Goal: Complete application form: Complete application form

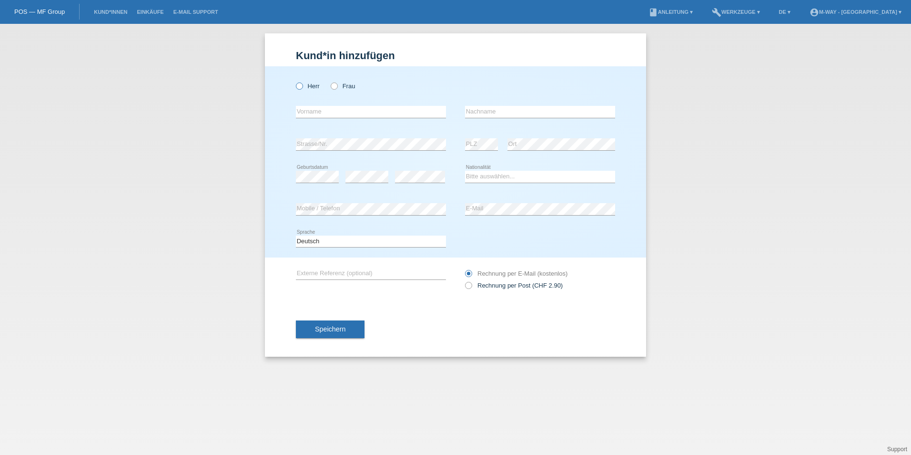
click at [306, 86] on label "Herr" at bounding box center [308, 85] width 24 height 7
click at [302, 86] on input "Herr" at bounding box center [299, 85] width 6 height 6
radio input "true"
click at [308, 109] on input "text" at bounding box center [371, 112] width 150 height 12
type input "[PERSON_NAME]"
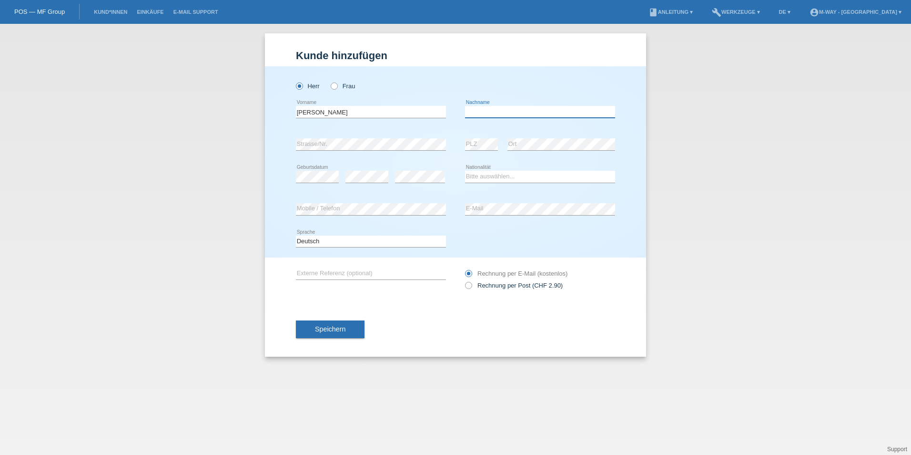
click at [495, 108] on input "text" at bounding box center [540, 112] width 150 height 12
type input "[PERSON_NAME]"
click at [552, 244] on div "Deutsch Français Italiano English error Sprache" at bounding box center [455, 241] width 319 height 32
click at [497, 176] on select "Bitte auswählen... Schweiz Deutschland Liechtenstein Österreich ------------ Af…" at bounding box center [540, 176] width 150 height 11
select select "DE"
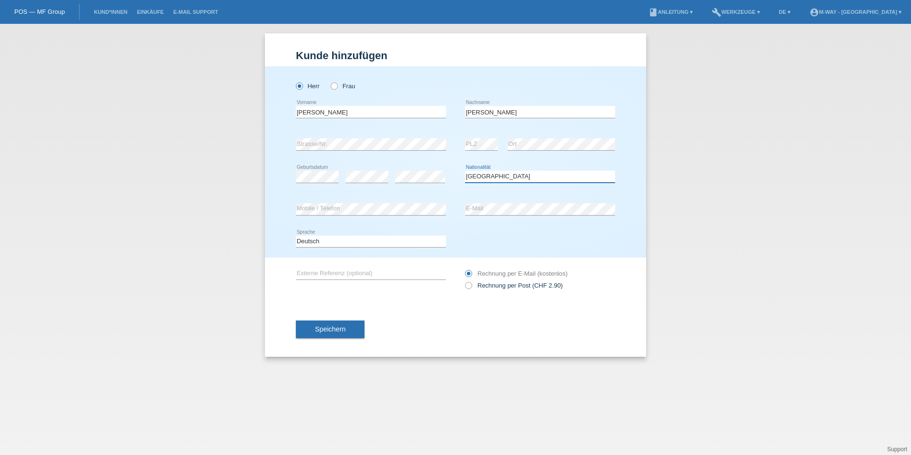
click at [465, 171] on select "Bitte auswählen... Schweiz Deutschland Liechtenstein Österreich ------------ Af…" at bounding box center [540, 176] width 150 height 11
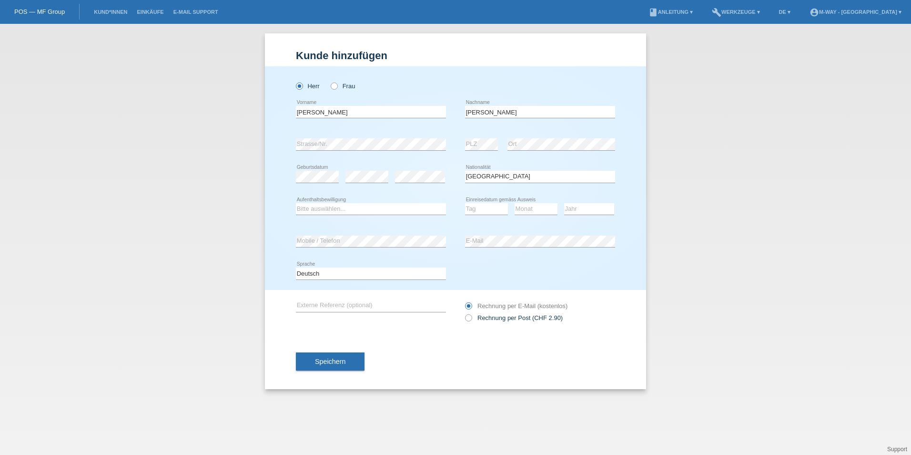
click at [431, 198] on div "Bitte auswählen... C B B - Flüchtlingsstatus Andere error Aufenthaltsbewilligung" at bounding box center [371, 209] width 150 height 32
click at [398, 204] on select "Bitte auswählen... C B B - Flüchtlingsstatus Andere" at bounding box center [371, 208] width 150 height 11
click at [333, 205] on select "Bitte auswählen... C B B - Flüchtlingsstatus Andere" at bounding box center [371, 208] width 150 height 11
select select "B"
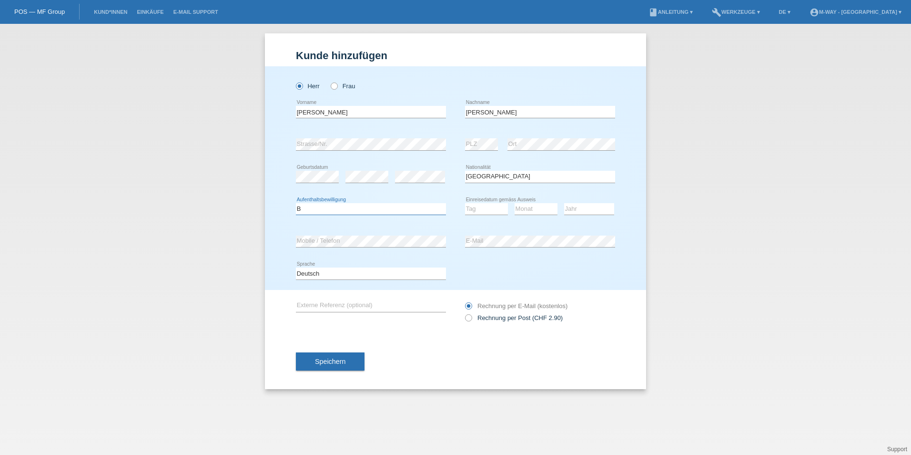
click at [296, 203] on select "Bitte auswählen... C B B - Flüchtlingsstatus Andere" at bounding box center [371, 208] width 150 height 11
click at [465, 208] on select "Tag 01 02 03 04 05 06 07 08 09 10 11" at bounding box center [486, 208] width 43 height 11
select select "30"
click at [465, 203] on select "Tag 01 02 03 04 05 06 07 08 09 10 11" at bounding box center [486, 208] width 43 height 11
click at [523, 206] on select "Monat 01 02 03 04 05 06 07 08 09 10 11" at bounding box center [536, 208] width 43 height 11
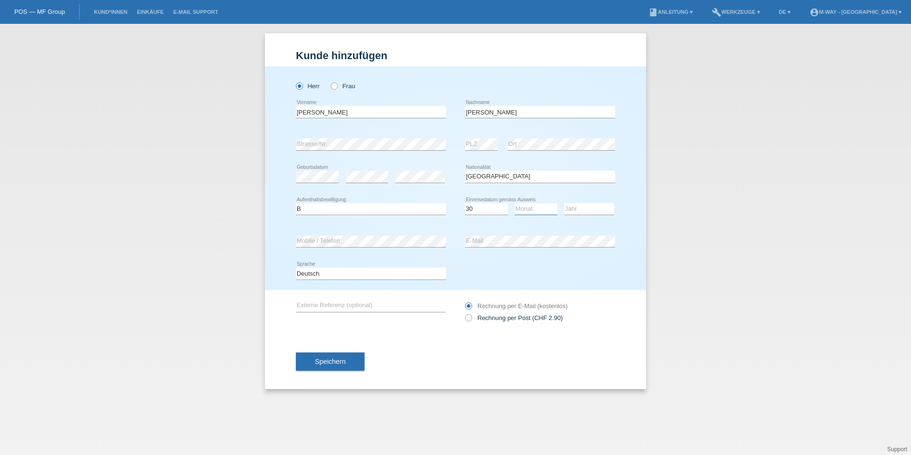
select select "06"
click at [515, 203] on select "Monat 01 02 03 04 05 06 07 08 09 10 11" at bounding box center [536, 208] width 43 height 11
click at [572, 211] on select "Jahr 2025 2024 2023 2022 2021 2020 2019 2018 2017 2016 2015 2014 2013 2012 2011…" at bounding box center [589, 208] width 50 height 11
select select "2025"
click at [564, 203] on select "Jahr 2025 2024 2023 2022 2021 2020 2019 2018 2017 2016 2015 2014 2013 2012 2011…" at bounding box center [589, 208] width 50 height 11
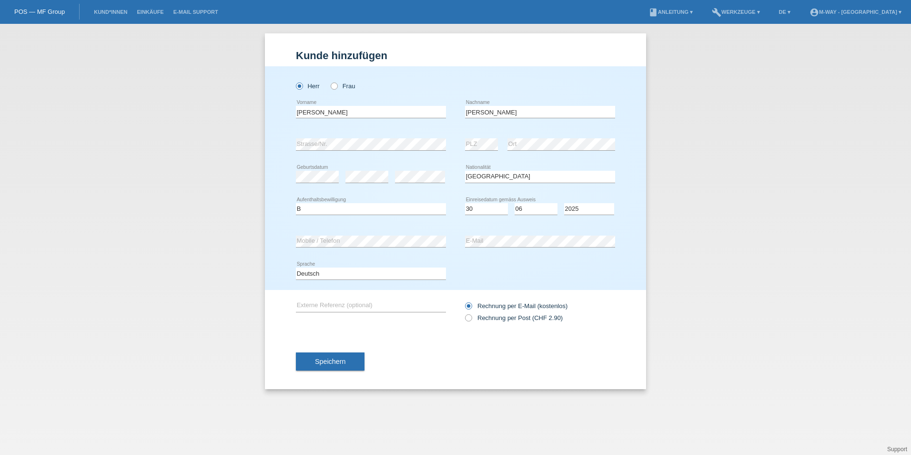
click at [416, 189] on div "error" at bounding box center [420, 177] width 50 height 32
click at [438, 193] on div "Bitte auswählen... C B B - Flüchtlingsstatus Andere error Aufenthaltsbewilligung" at bounding box center [371, 209] width 150 height 32
click at [316, 358] on span "Speichern" at bounding box center [330, 362] width 31 height 8
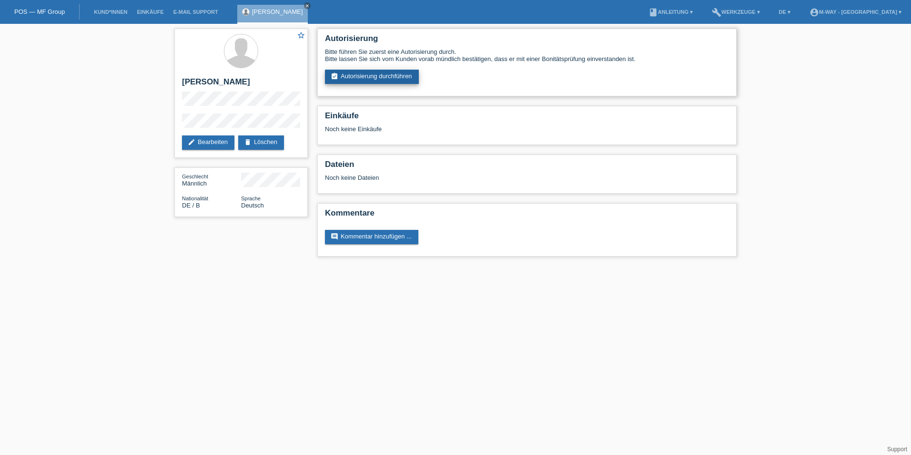
click at [404, 81] on link "assignment_turned_in Autorisierung durchführen" at bounding box center [372, 77] width 94 height 14
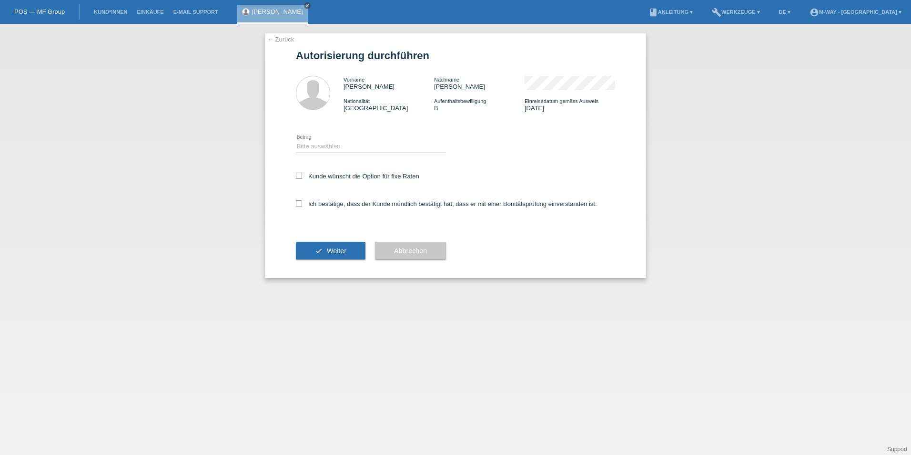
click at [390, 154] on div "Bitte auswählen CHF 1.00 - CHF 499.00 CHF 500.00 - CHF 1'999.00 CHF 2'000.00 - …" at bounding box center [371, 147] width 150 height 32
click at [391, 149] on select "Bitte auswählen CHF 1.00 - CHF 499.00 CHF 500.00 - CHF 1'999.00 CHF 2'000.00 - …" at bounding box center [371, 146] width 150 height 11
select select "3"
click at [296, 141] on select "Bitte auswählen CHF 1.00 - CHF 499.00 CHF 500.00 - CHF 1'999.00 CHF 2'000.00 - …" at bounding box center [371, 146] width 150 height 11
click at [300, 176] on icon at bounding box center [299, 176] width 6 height 6
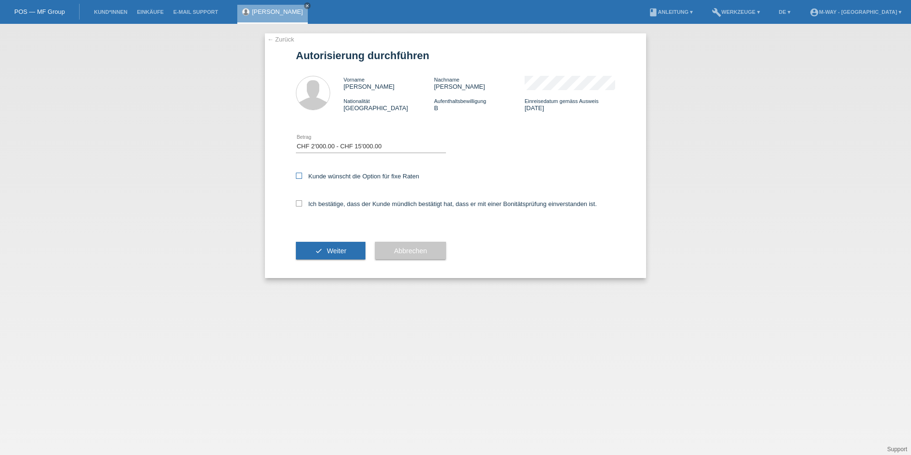
click at [300, 176] on input "Kunde wünscht die Option für fixe Raten" at bounding box center [299, 176] width 6 height 6
checkbox input "true"
click at [298, 209] on div "Ich bestätige, dass der Kunde mündlich bestätigt hat, dass er mit einer Bonität…" at bounding box center [455, 207] width 319 height 32
click at [298, 206] on icon at bounding box center [299, 203] width 6 height 6
click at [298, 206] on input "Ich bestätige, dass der Kunde mündlich bestätigt hat, dass er mit einer Bonität…" at bounding box center [299, 203] width 6 height 6
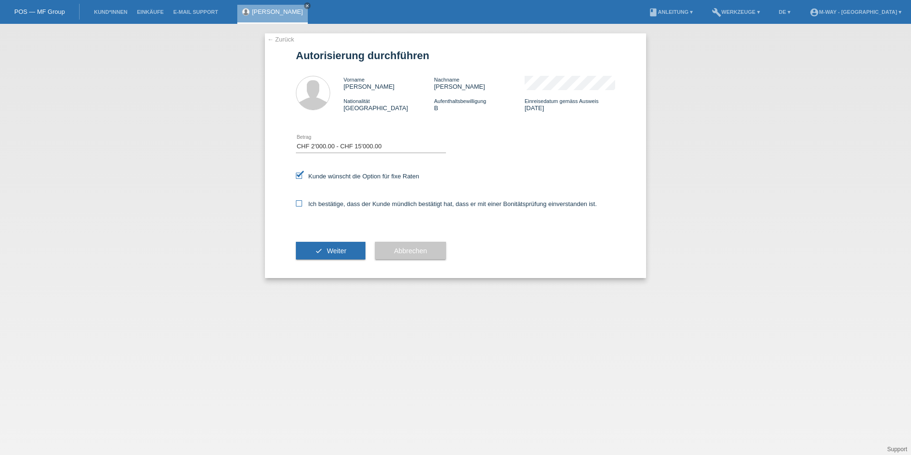
checkbox input "true"
click at [322, 254] on button "check Weiter" at bounding box center [331, 251] width 70 height 18
